Goal: Transaction & Acquisition: Obtain resource

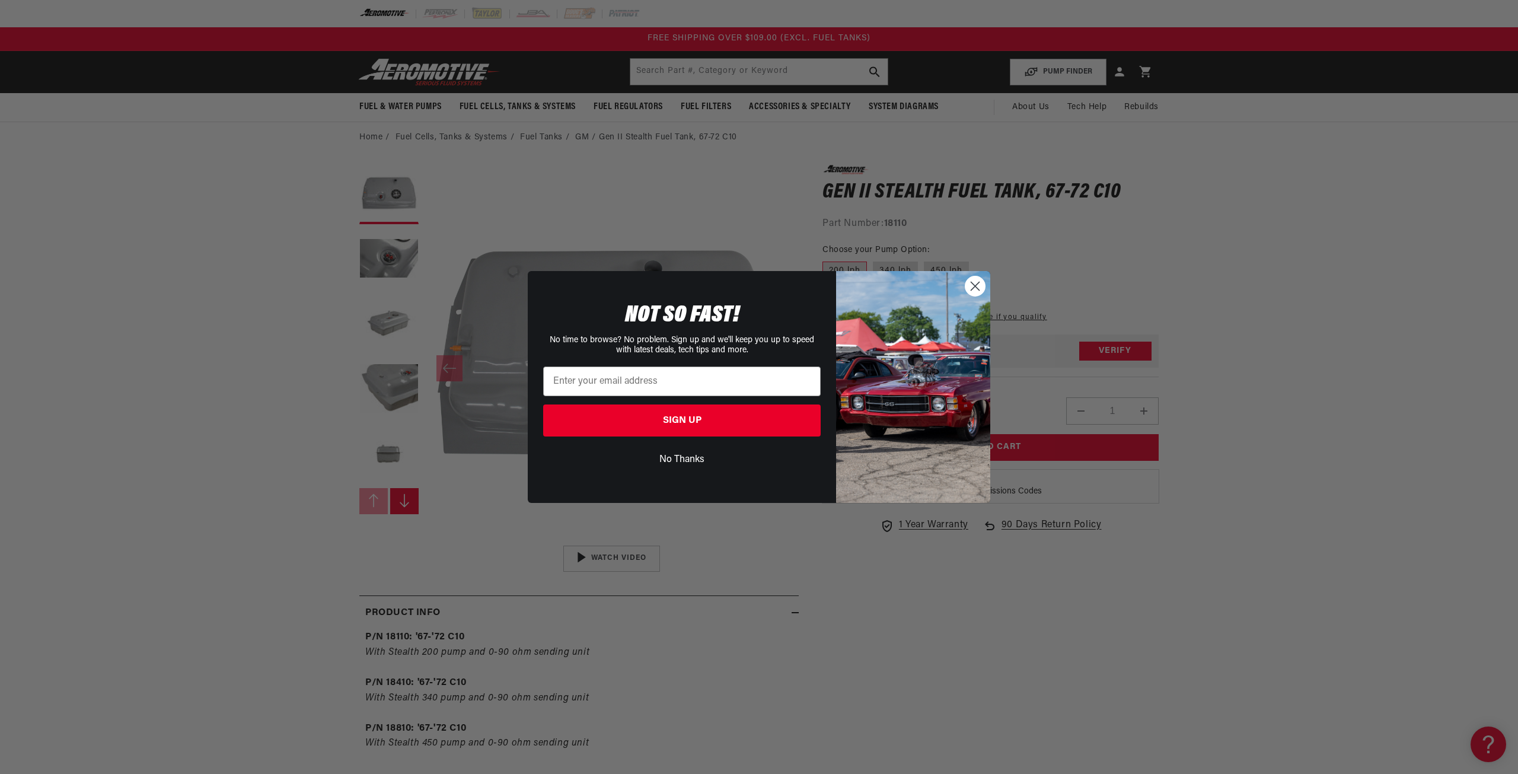
click at [257, 291] on div "Close dialog NOT SO FAST! No time to browse? No problem. Sign up and we'll keep…" at bounding box center [759, 387] width 1518 height 774
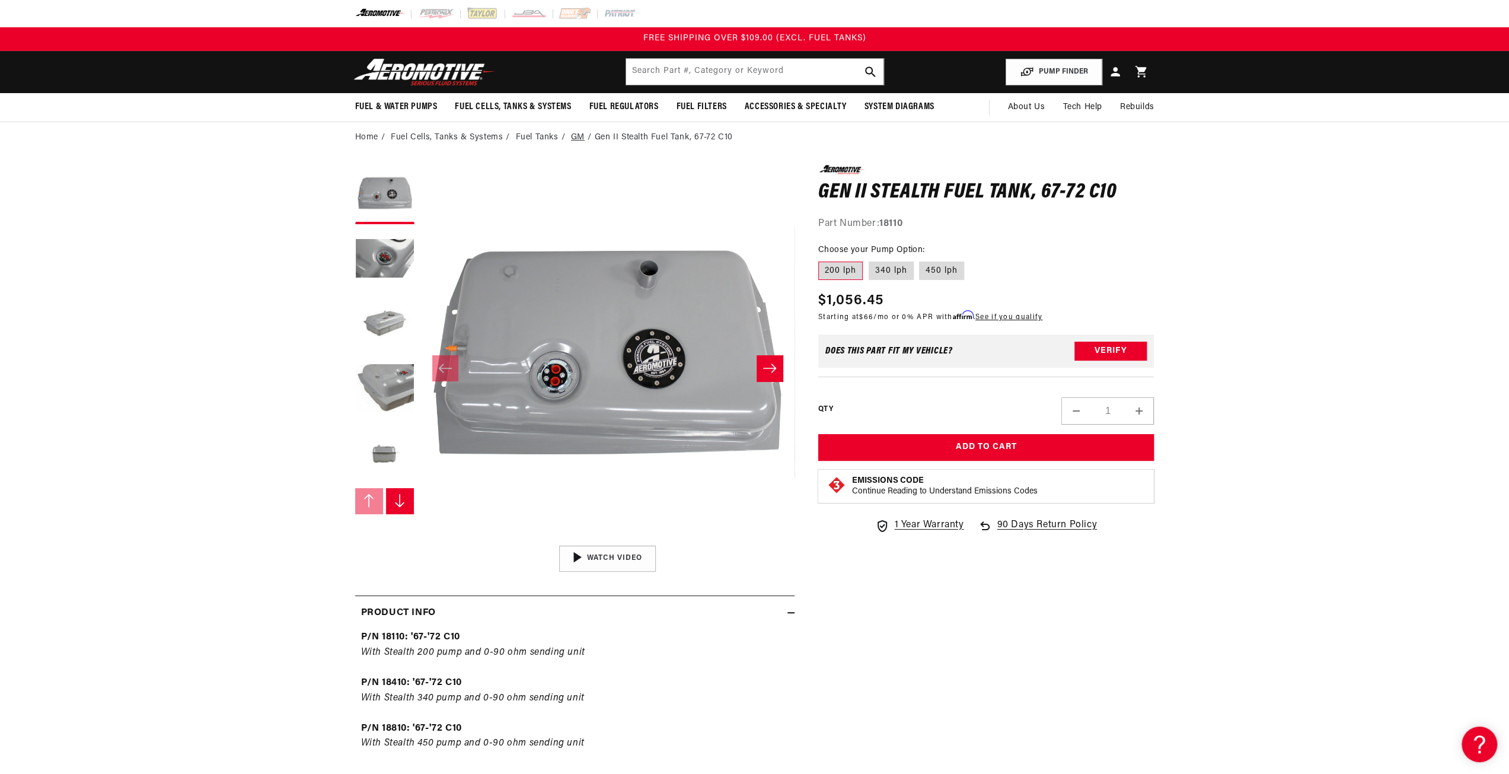
click at [576, 132] on link "GM" at bounding box center [578, 137] width 14 height 13
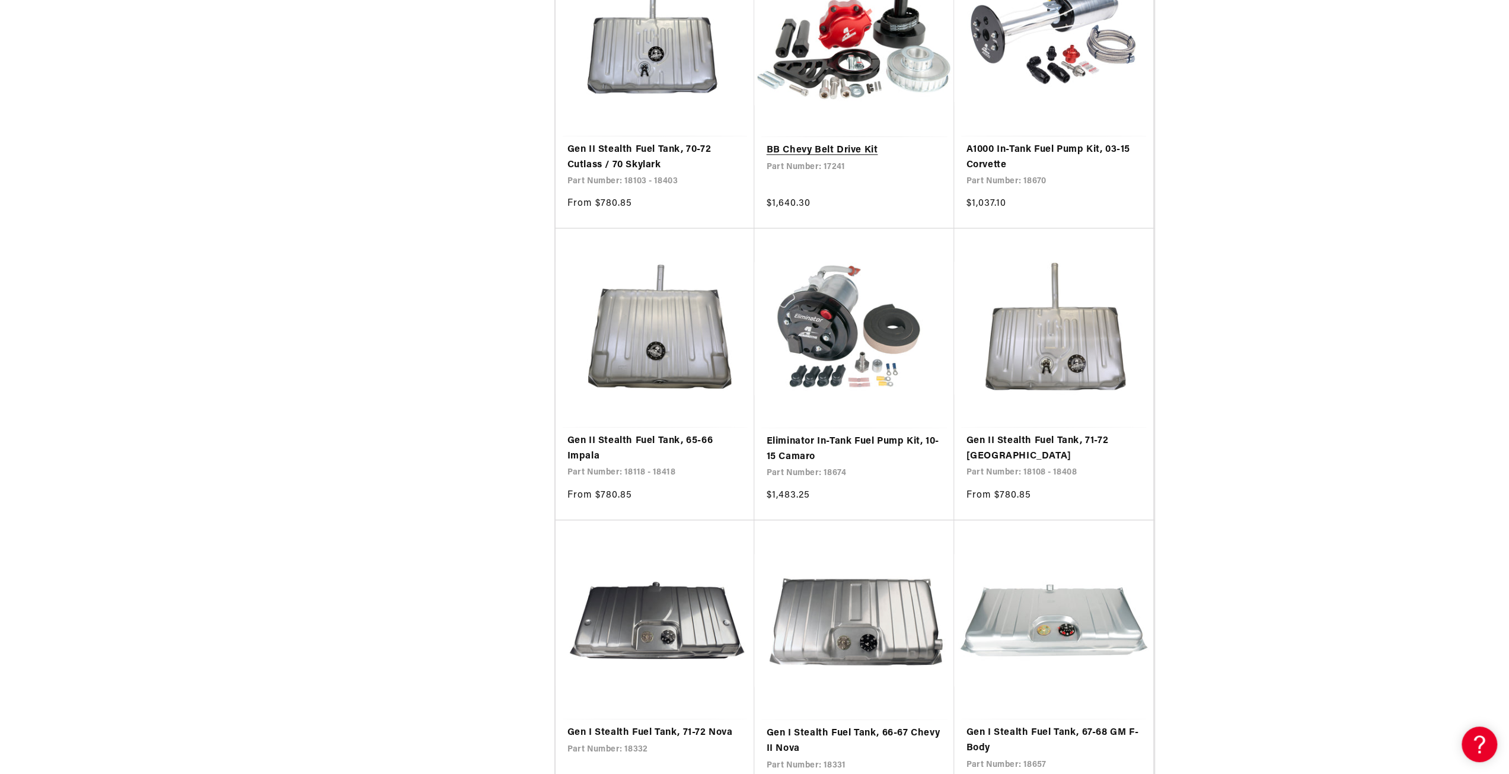
scroll to position [1126, 0]
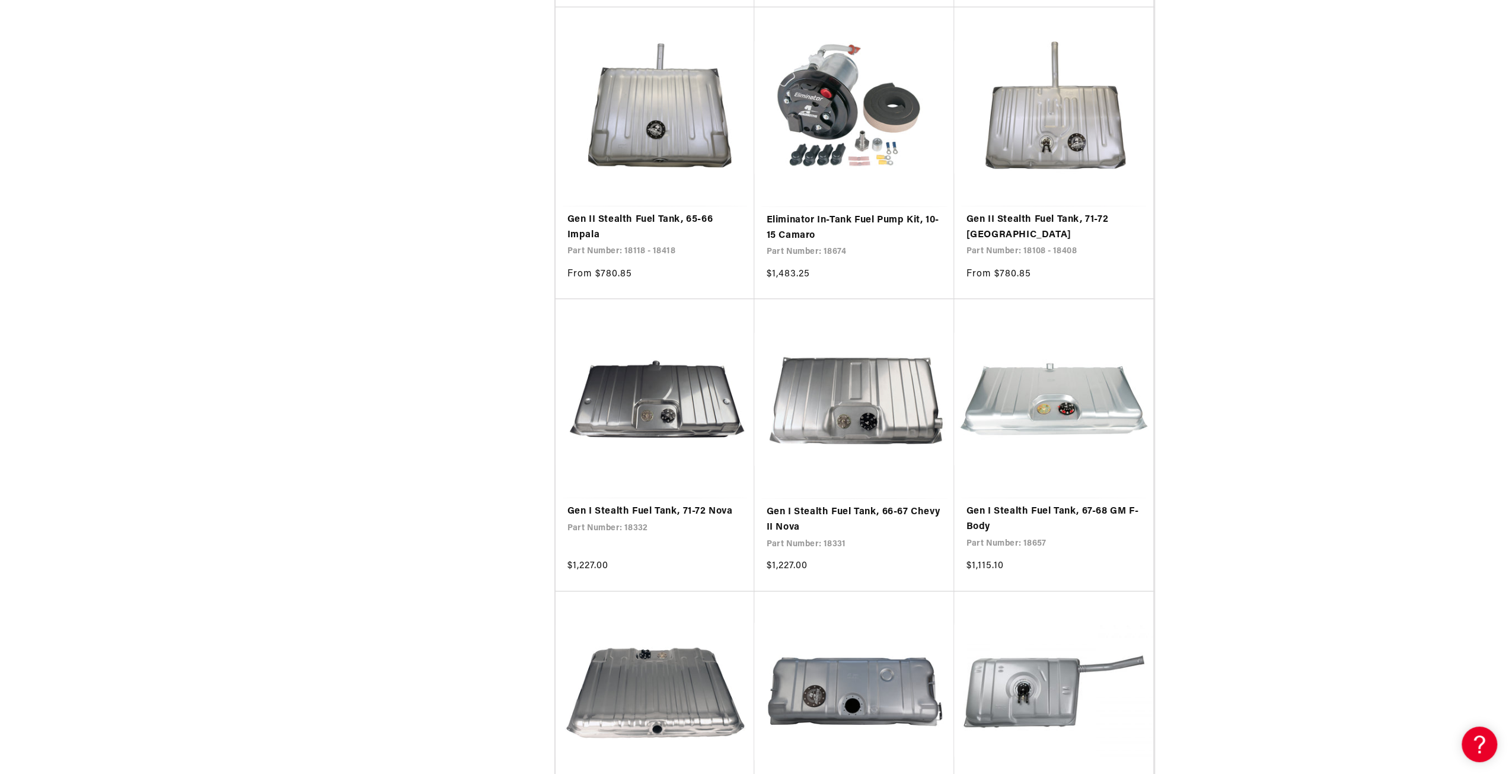
scroll to position [1008, 0]
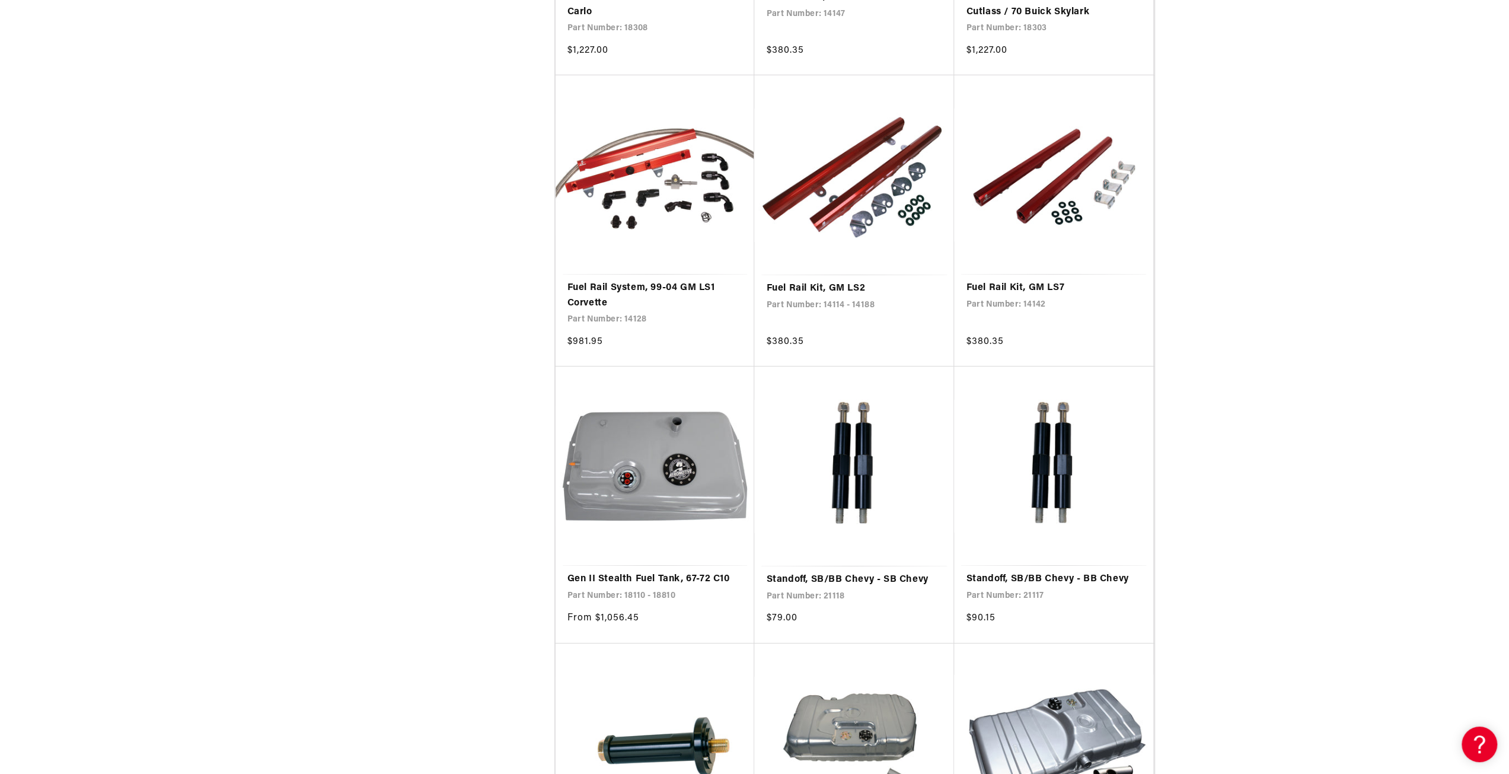
scroll to position [4209, 0]
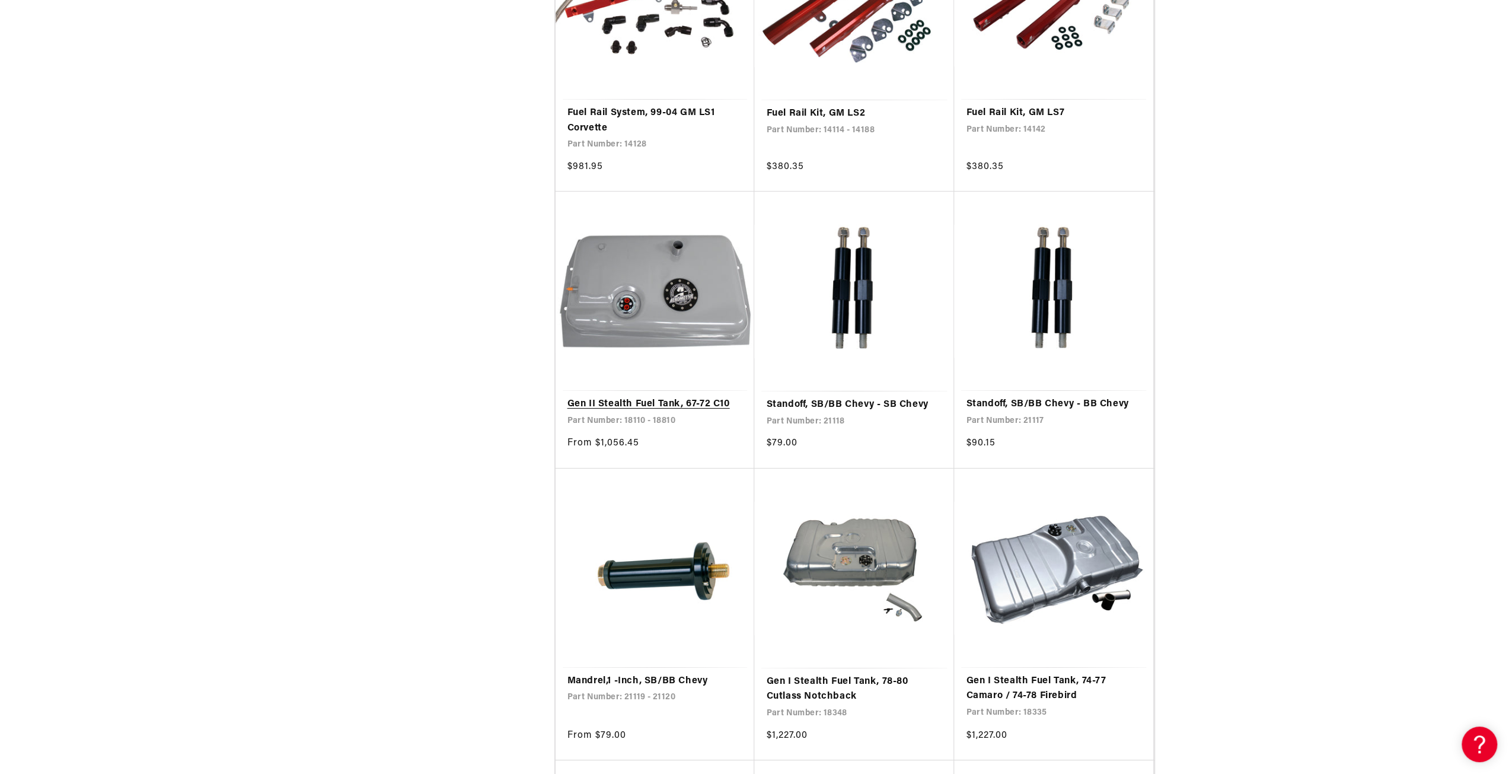
click at [689, 397] on link "Gen II Stealth Fuel Tank, 67-72 C10" at bounding box center [654, 404] width 175 height 15
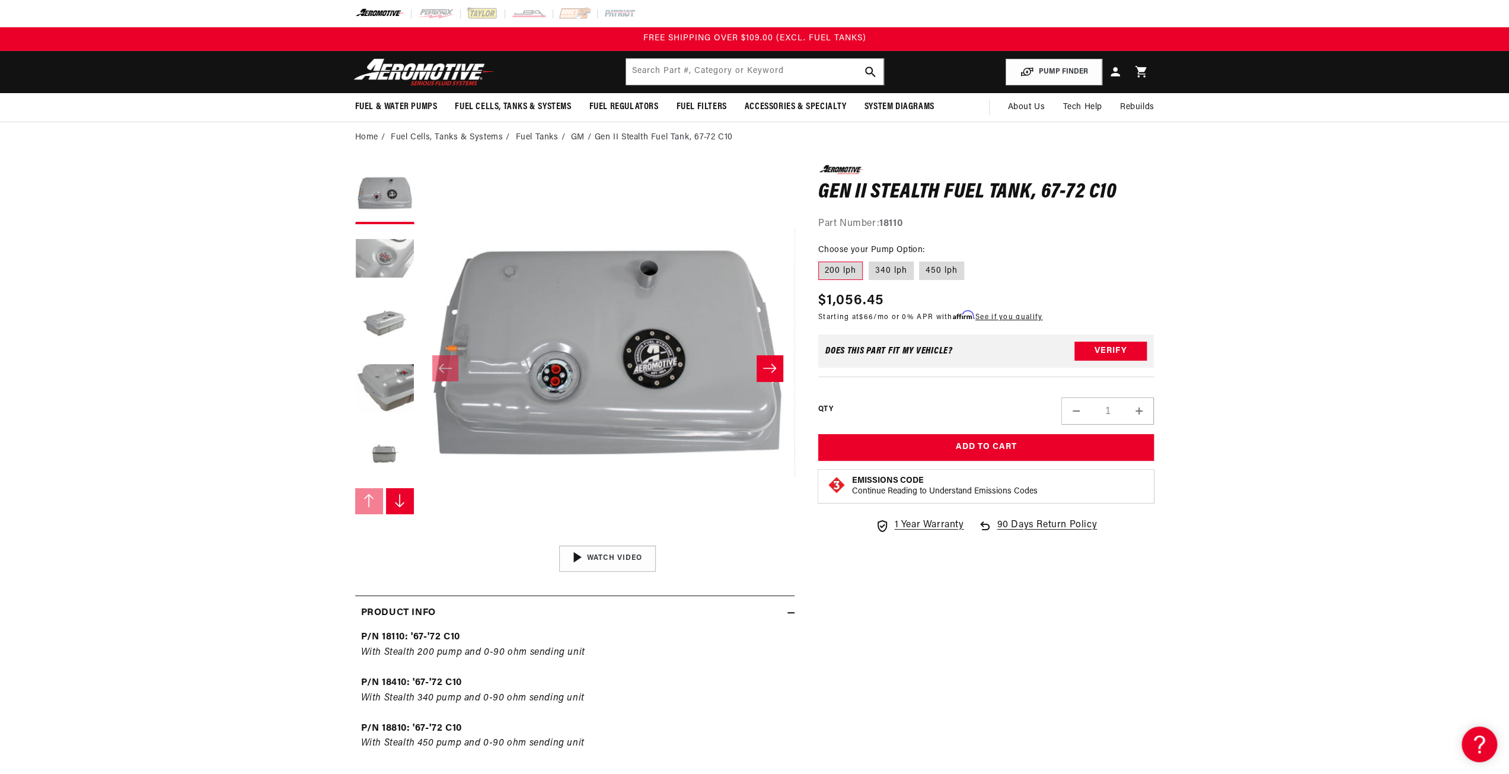
click at [390, 263] on button "Load image 2 in gallery view" at bounding box center [384, 259] width 59 height 59
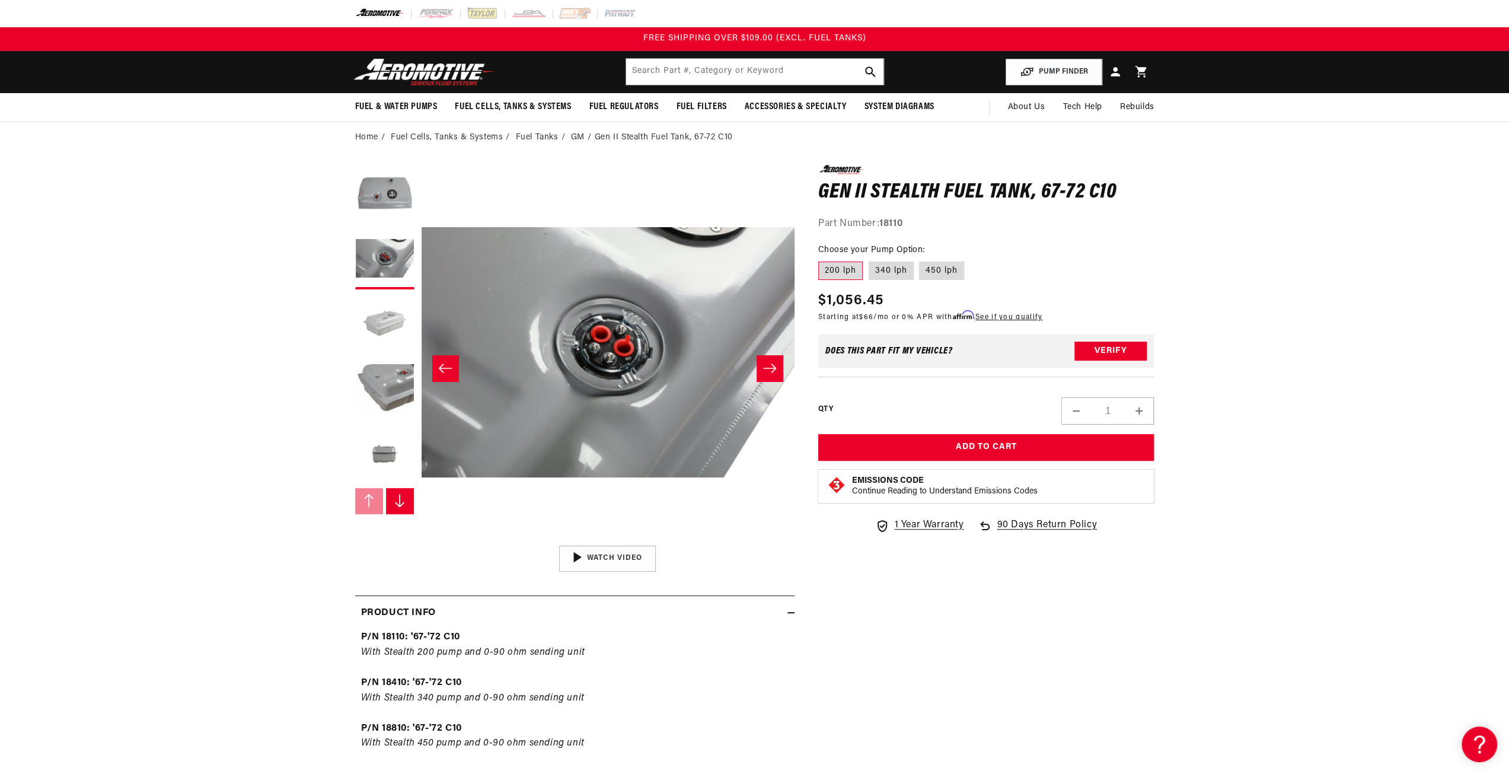
scroll to position [0, 374]
click at [383, 327] on button "Load image 3 in gallery view" at bounding box center [384, 324] width 59 height 59
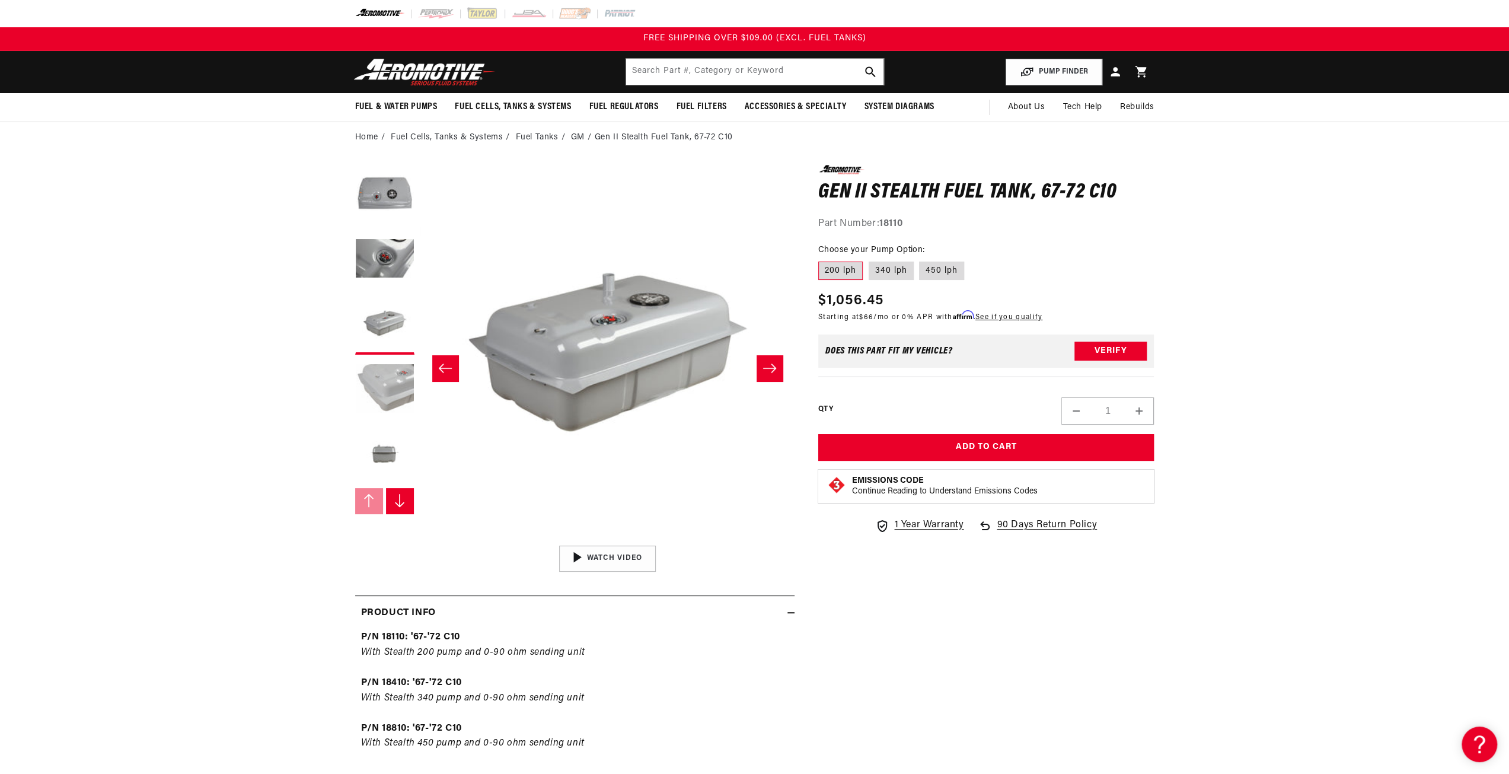
click at [402, 392] on button "Load image 4 in gallery view" at bounding box center [384, 389] width 59 height 59
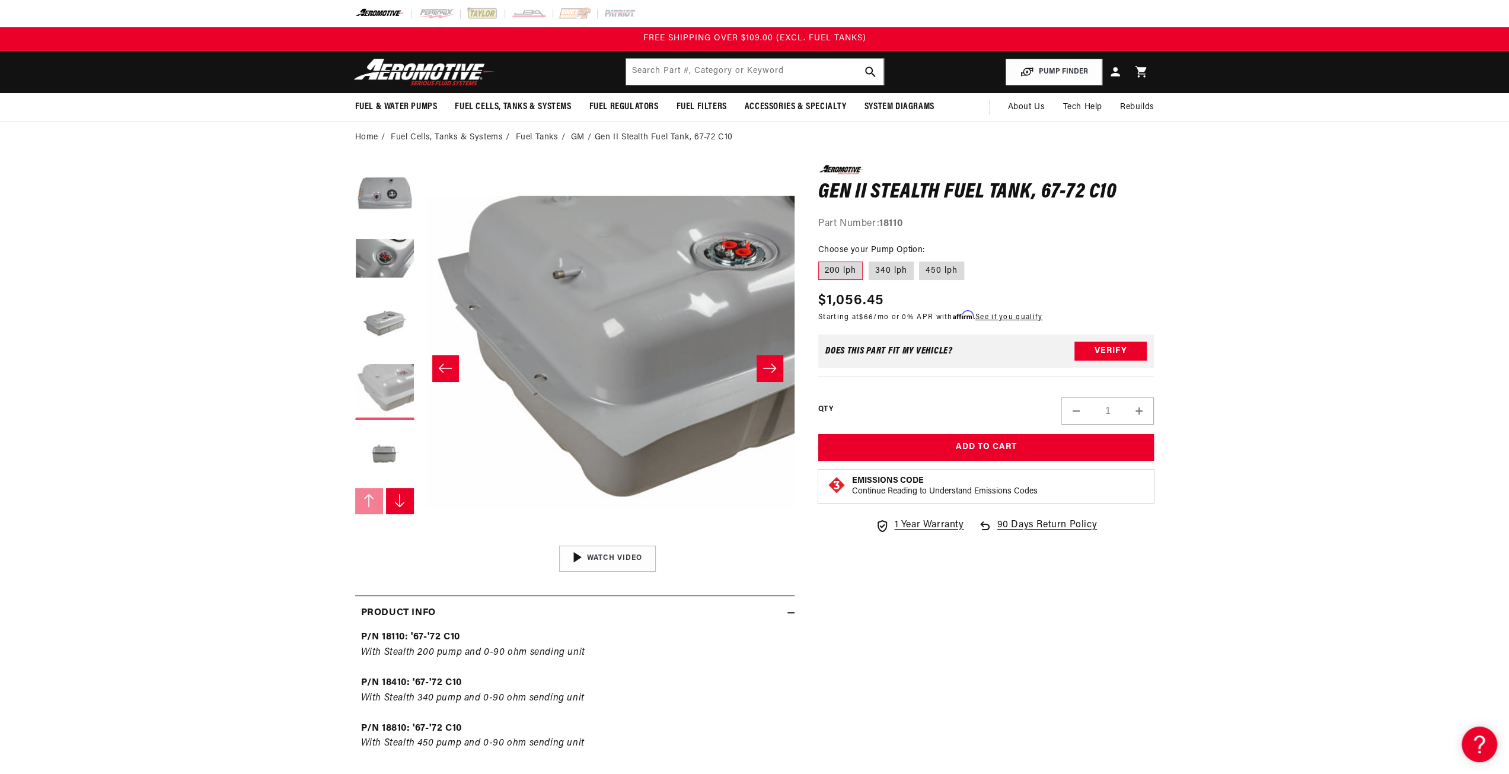
scroll to position [0, 1123]
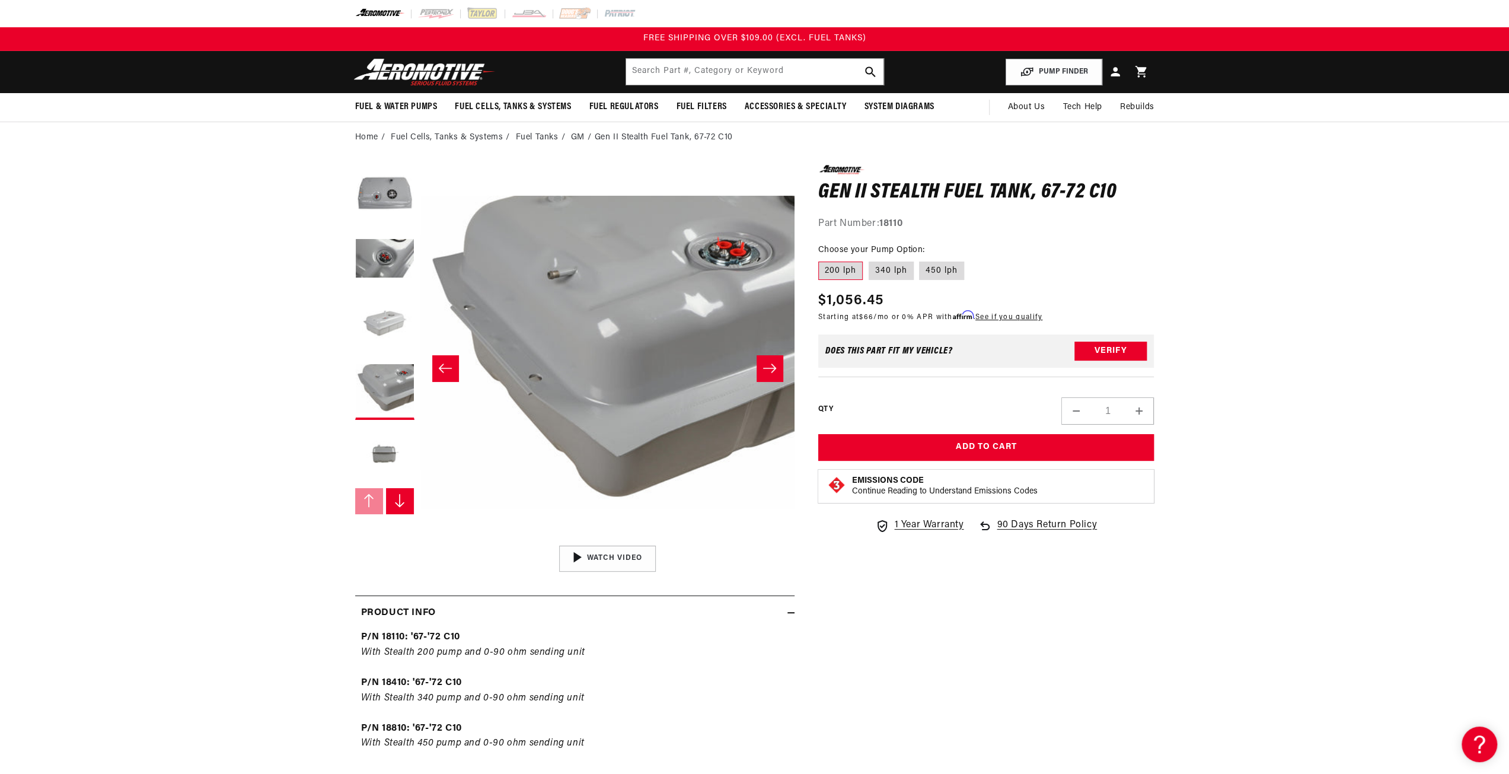
click at [398, 330] on button "Load image 3 in gallery view" at bounding box center [384, 324] width 59 height 59
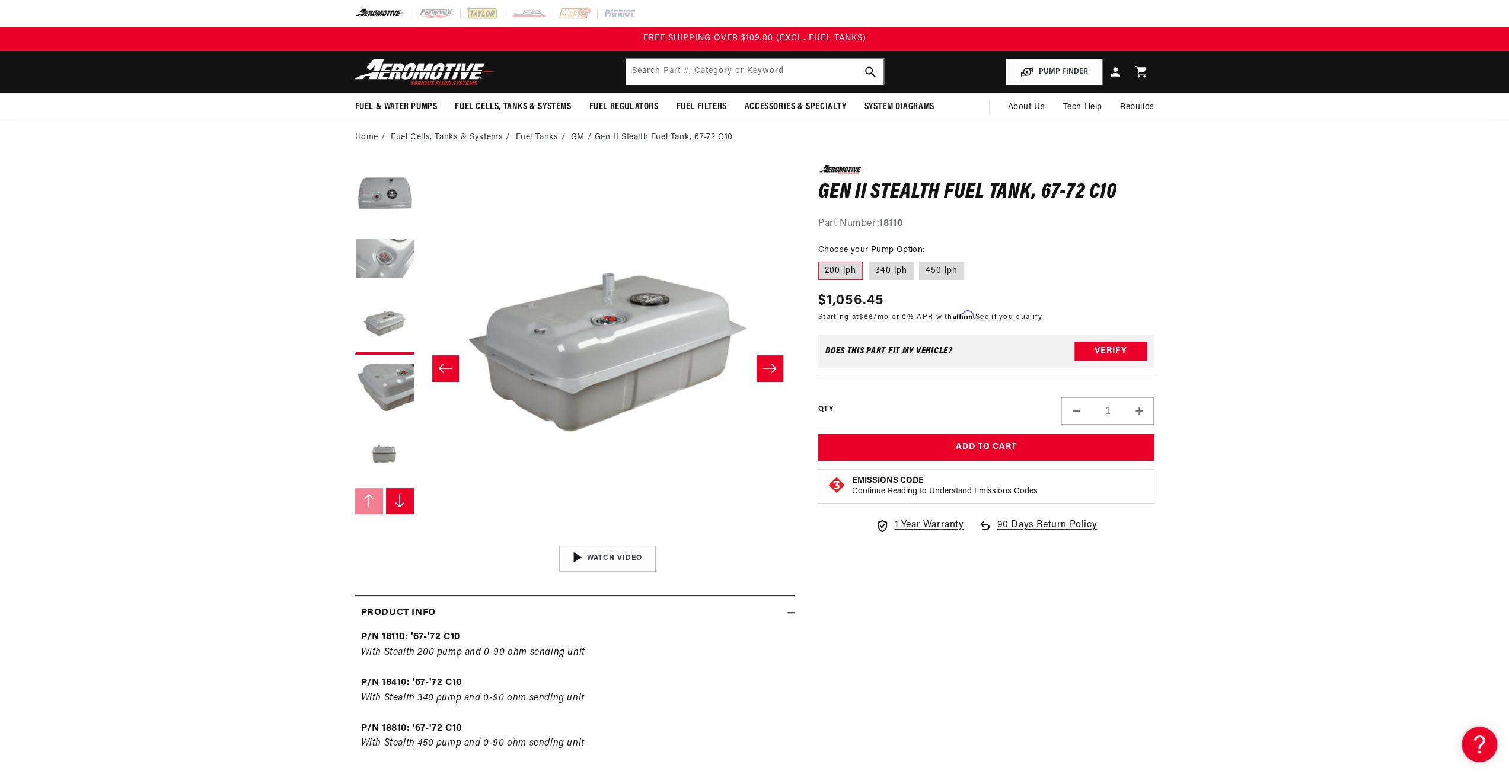
click at [386, 242] on button "Load image 2 in gallery view" at bounding box center [384, 259] width 59 height 59
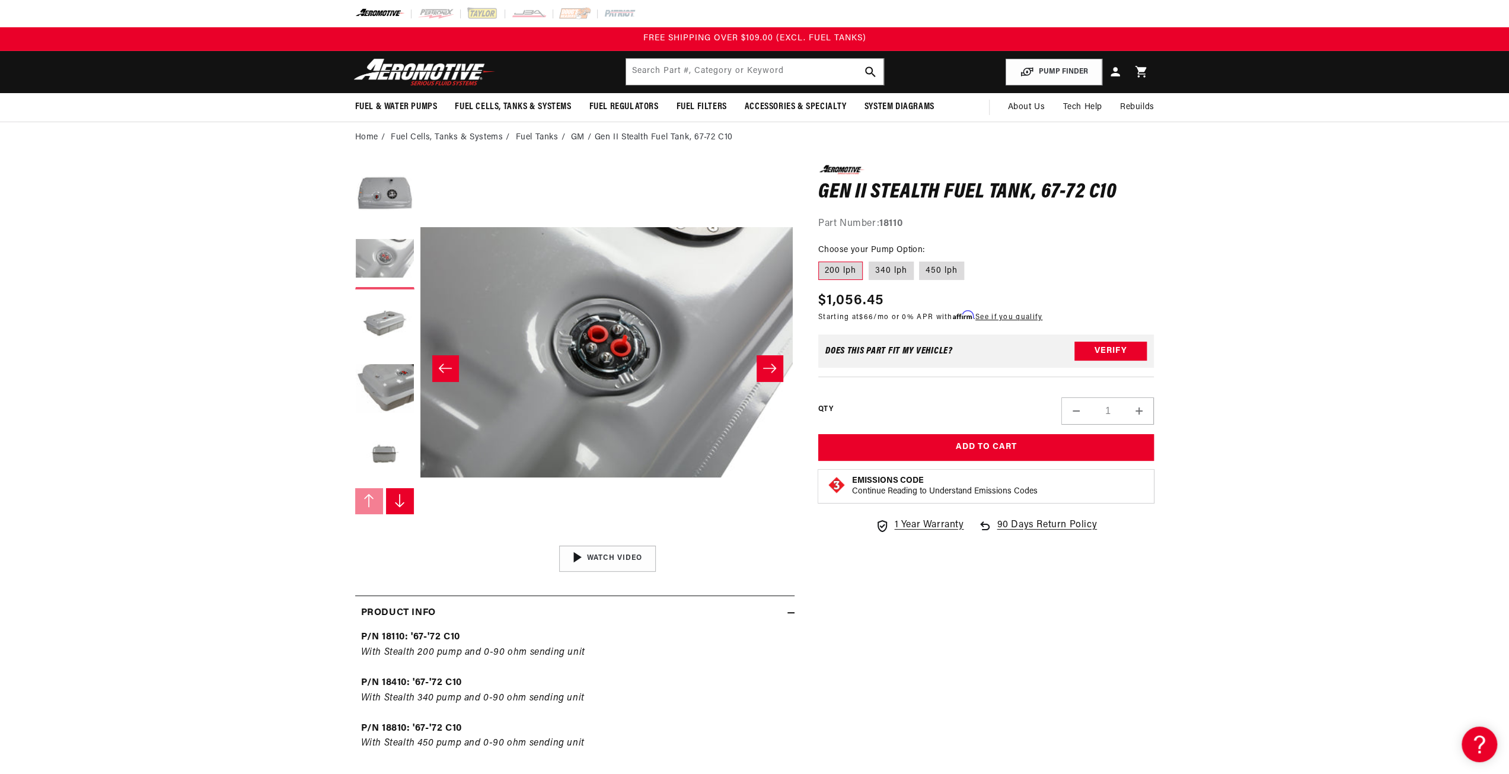
scroll to position [0, 374]
click at [401, 191] on button "Load image 1 in gallery view" at bounding box center [384, 194] width 59 height 59
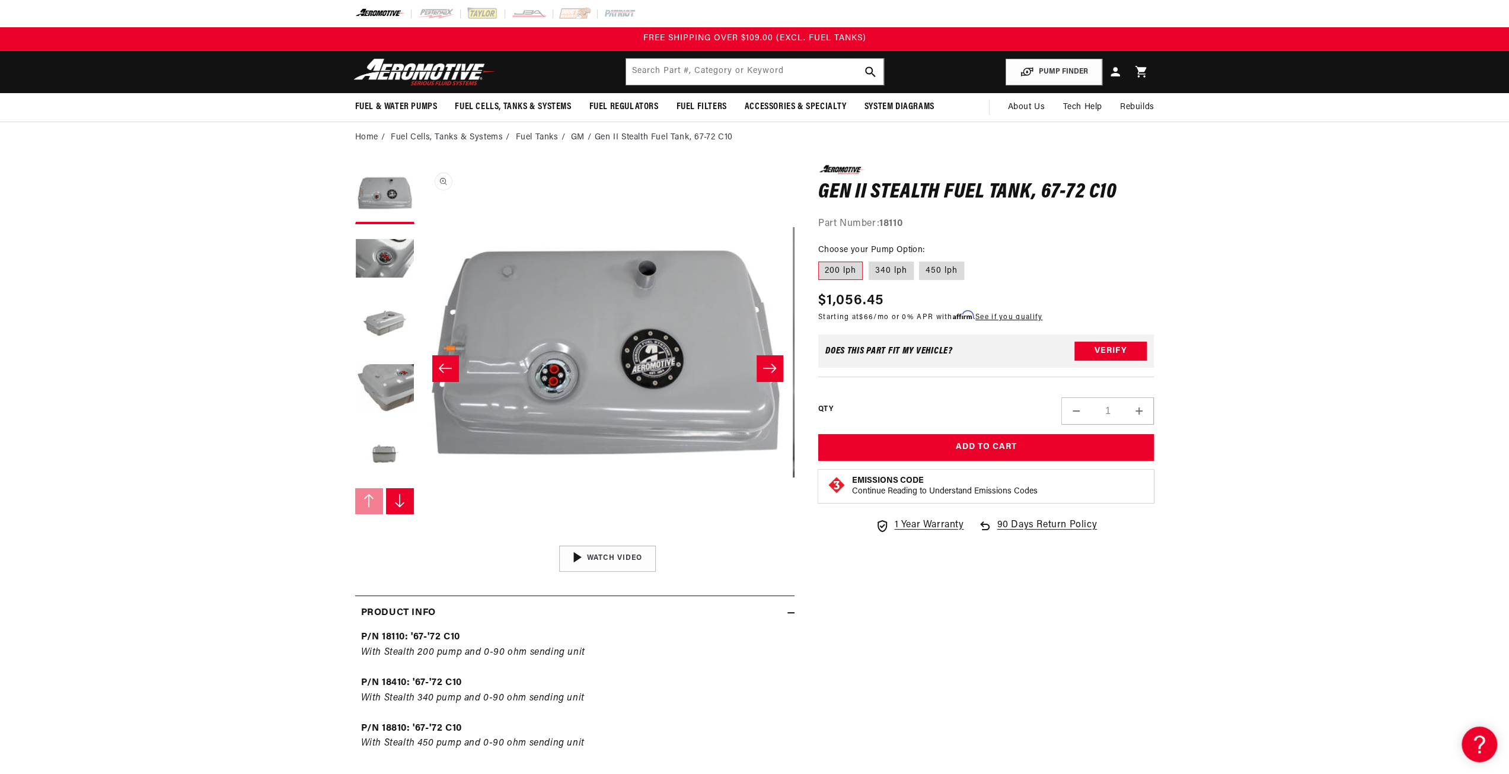
scroll to position [0, 0]
click at [397, 515] on slider-component "Gallery Viewer" at bounding box center [384, 368] width 59 height 406
click at [395, 504] on icon "Slide right" at bounding box center [400, 500] width 12 height 14
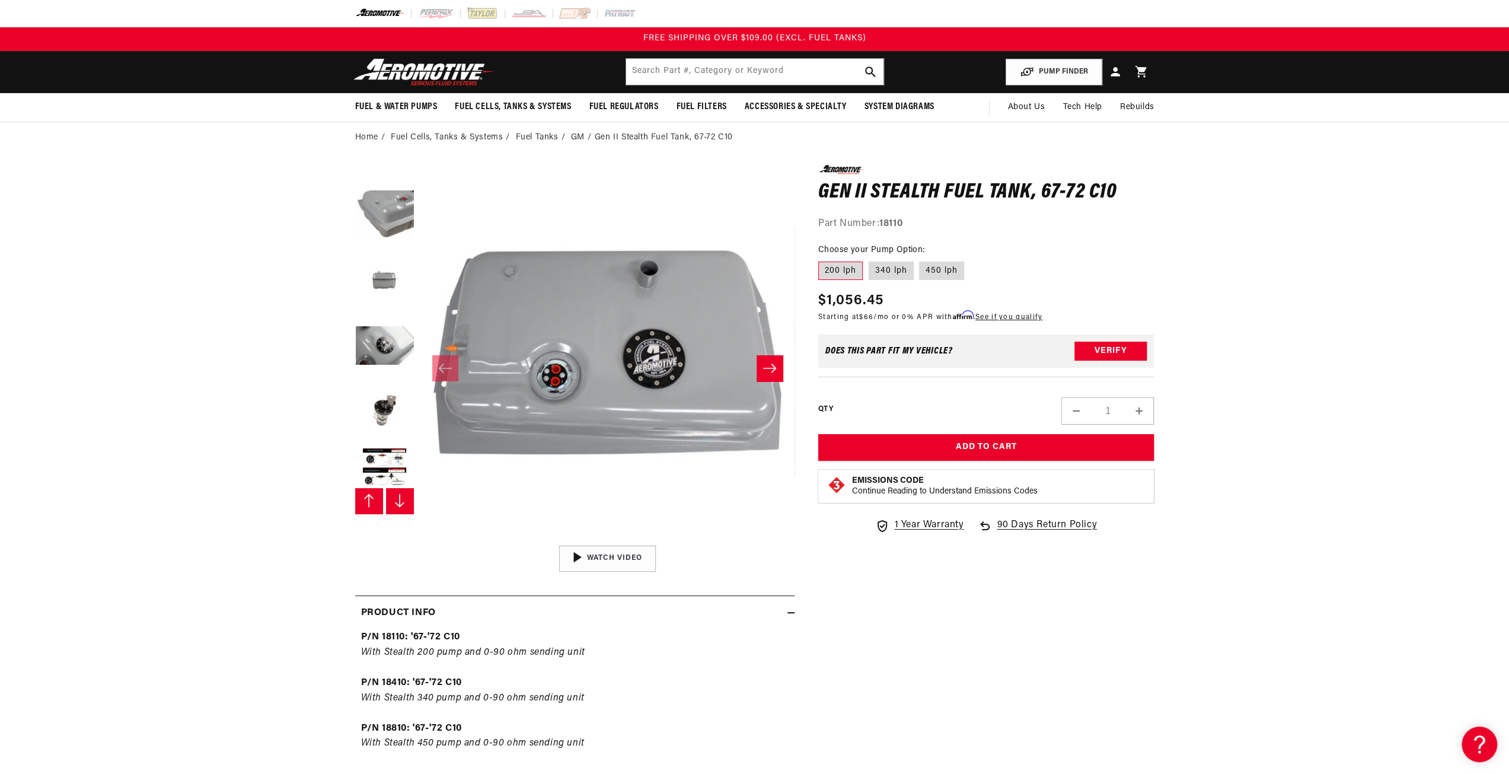
scroll to position [196, 0]
click at [384, 445] on button "Load image 8 in gallery view" at bounding box center [384, 455] width 59 height 59
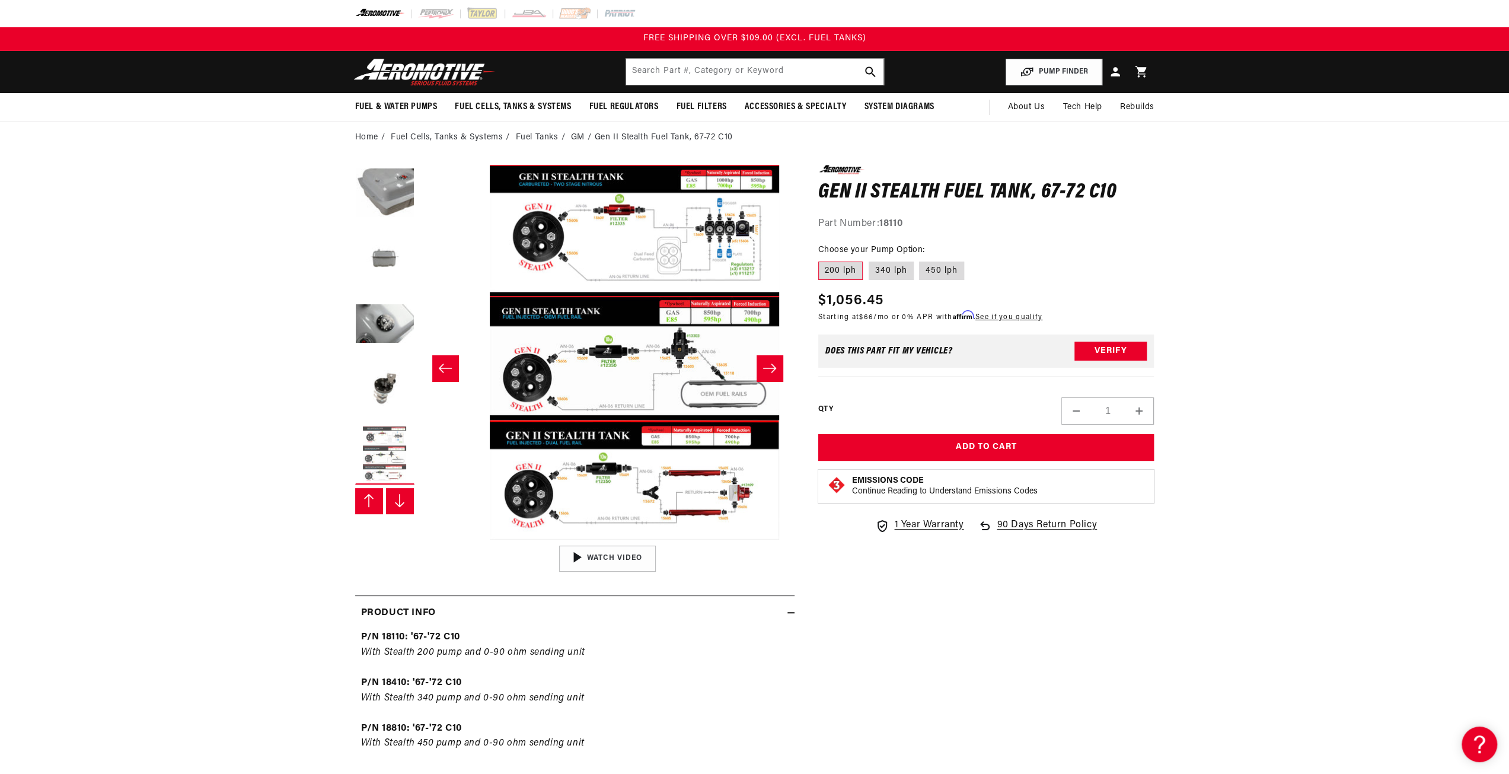
scroll to position [0, 2620]
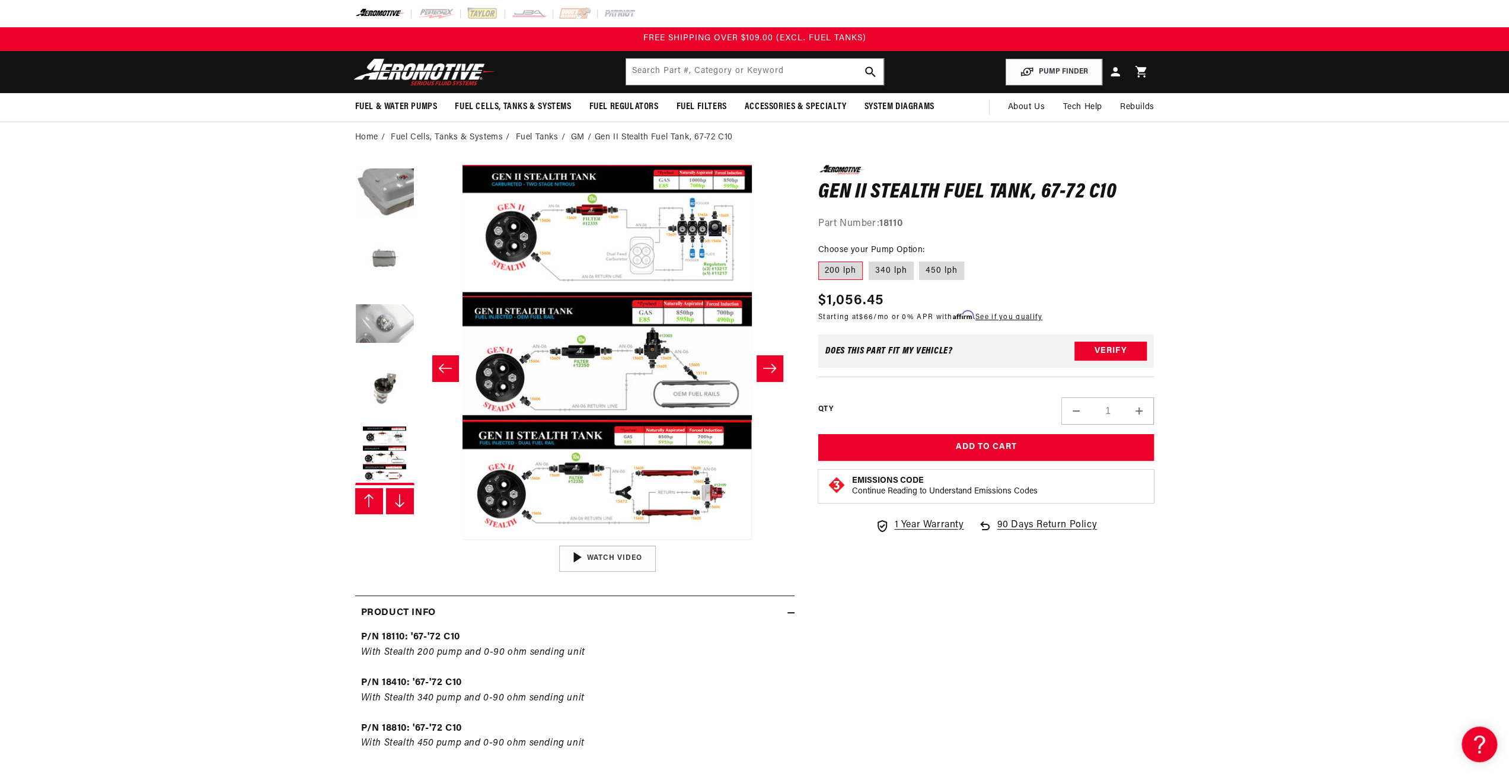
click at [391, 333] on button "Load image 6 in gallery view" at bounding box center [384, 324] width 59 height 59
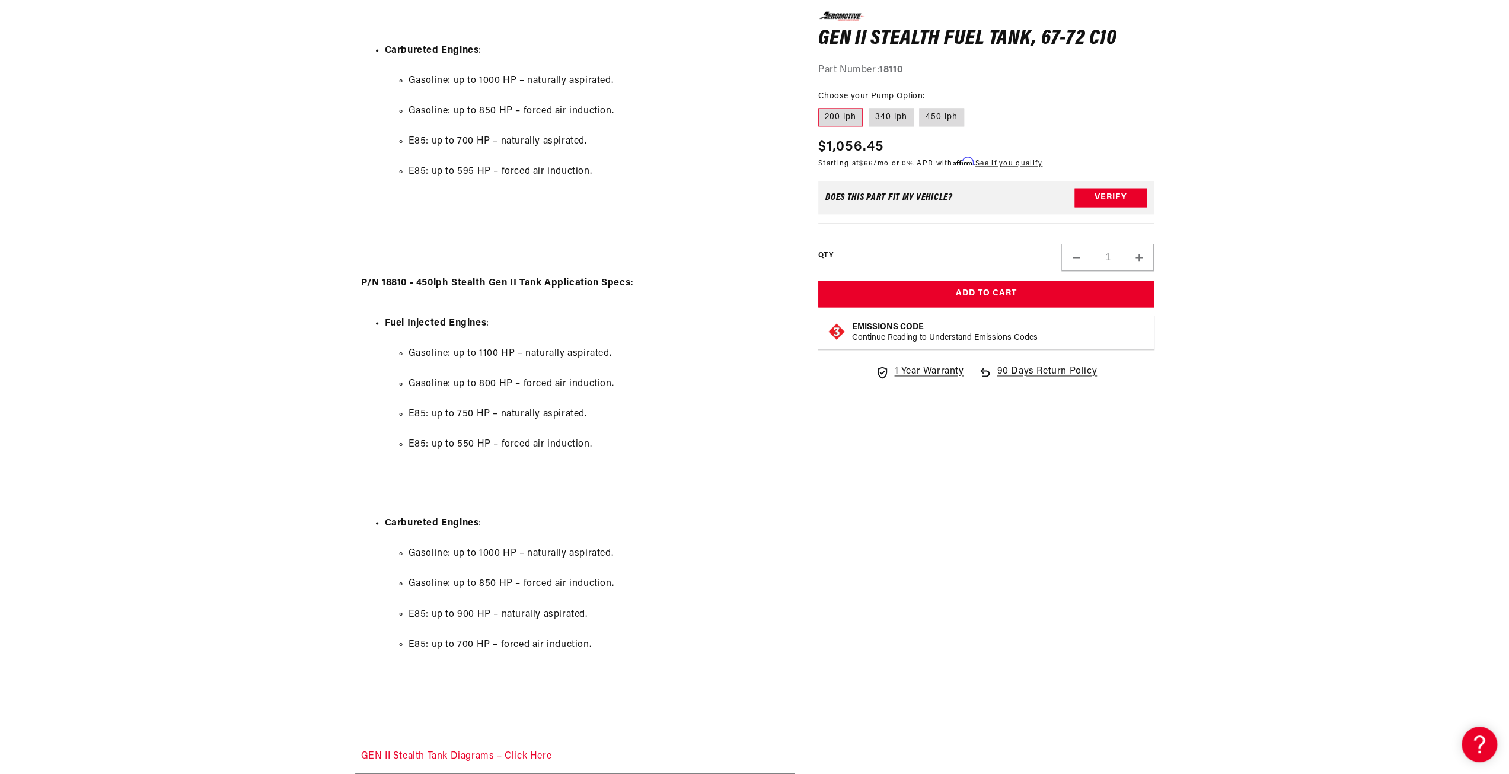
scroll to position [2134, 0]
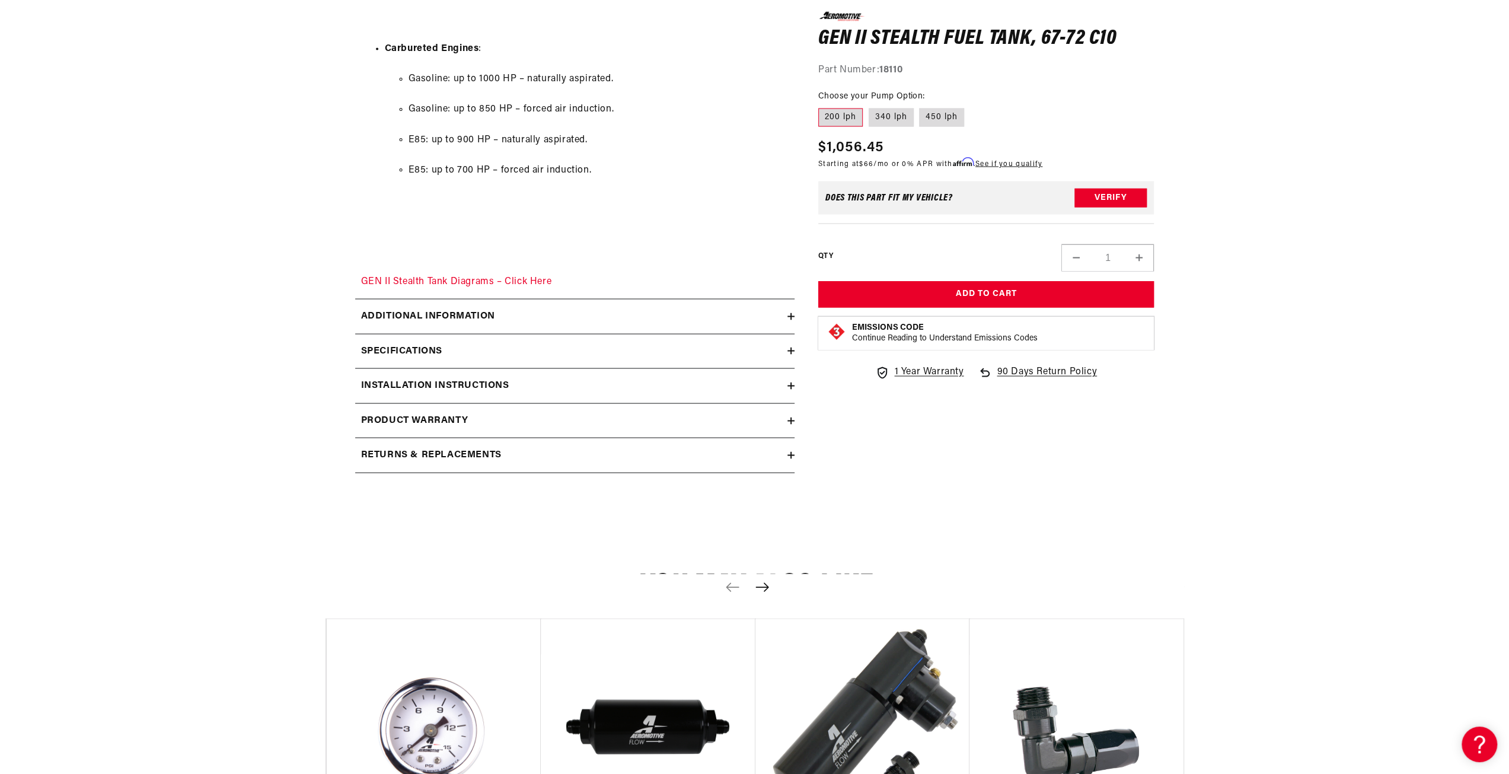
click at [433, 346] on h2 "Specifications" at bounding box center [401, 350] width 81 height 15
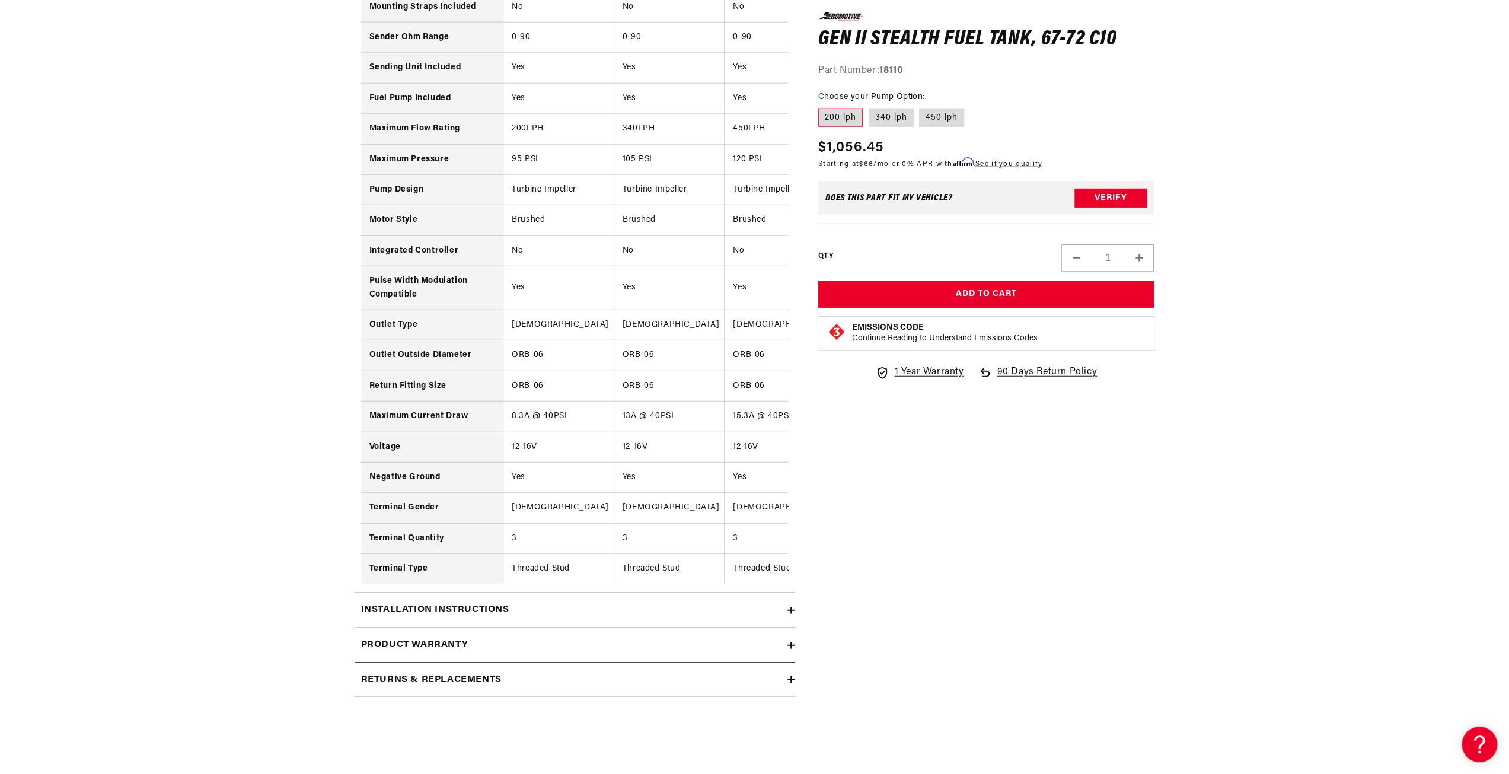
scroll to position [3023, 0]
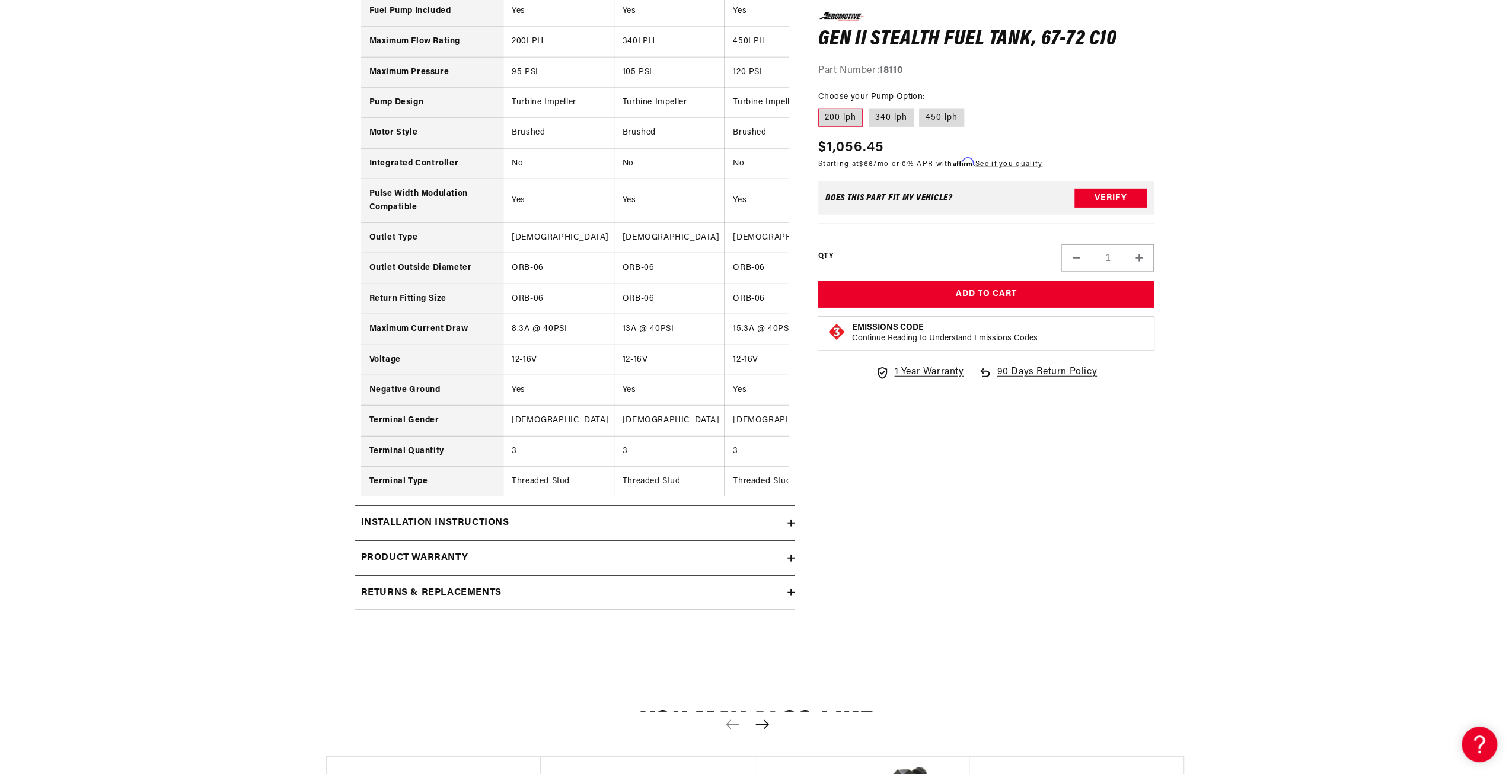
click at [490, 523] on h2 "Installation Instructions" at bounding box center [435, 522] width 148 height 15
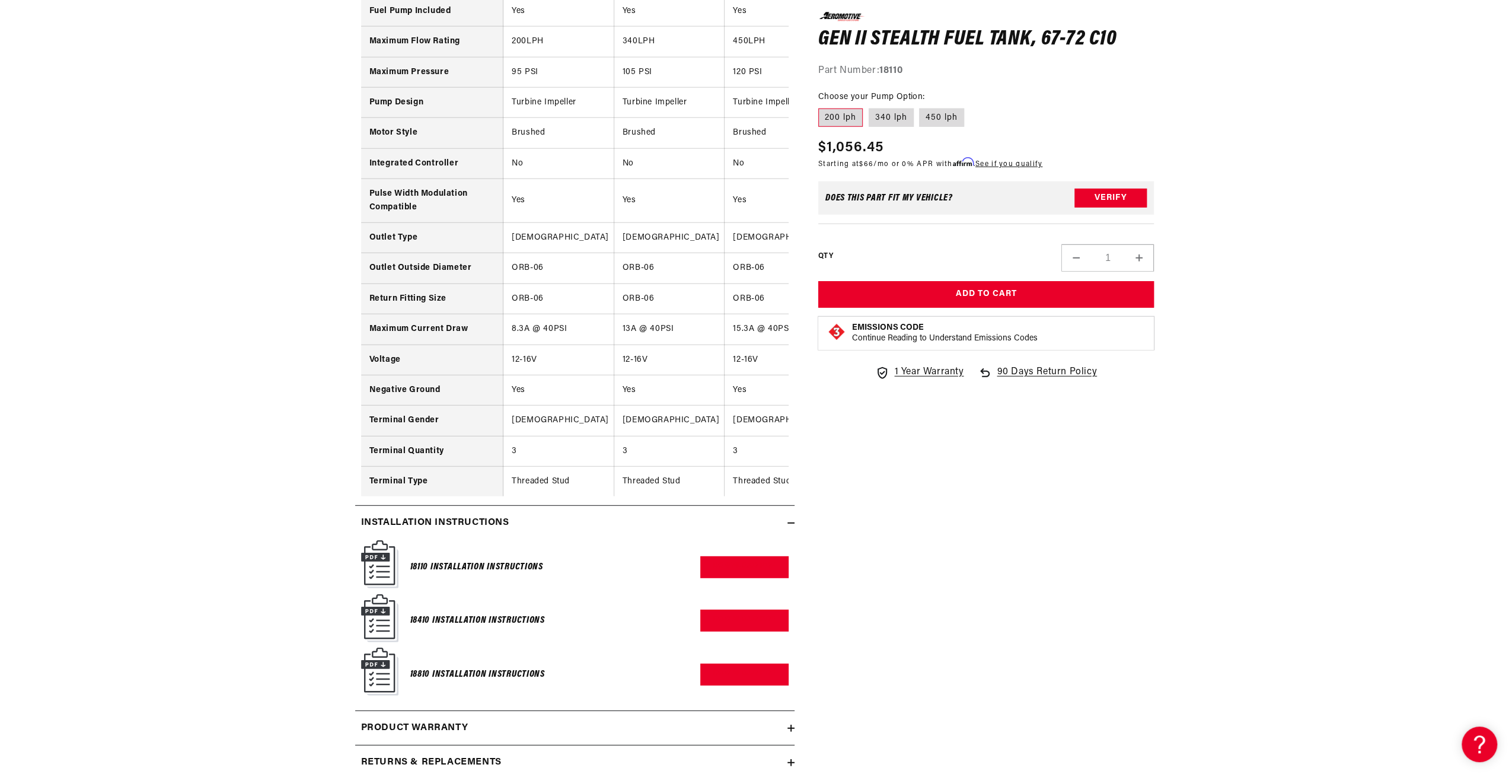
click at [383, 577] on img at bounding box center [379, 564] width 37 height 48
click at [729, 574] on link "Download PDF" at bounding box center [744, 567] width 88 height 22
